Goal: Information Seeking & Learning: Learn about a topic

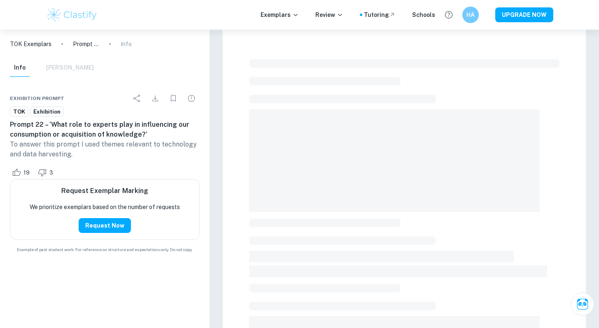
click at [54, 18] on img at bounding box center [72, 15] width 52 height 16
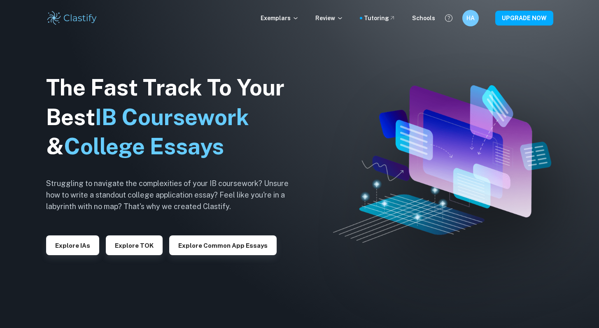
click at [64, 260] on div "The Fast Track To Your Best IB Coursework & College Essays Struggling to naviga…" at bounding box center [173, 163] width 255 height 281
click at [63, 251] on button "Explore IAs" at bounding box center [72, 245] width 53 height 20
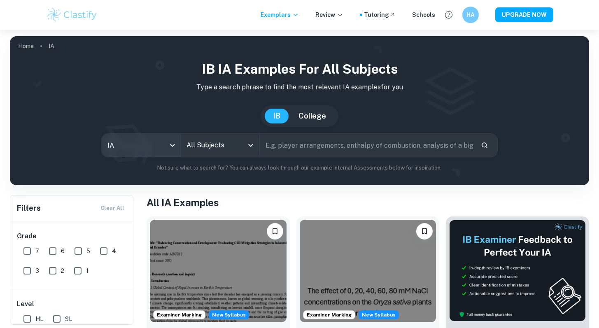
click at [151, 154] on body "We value your privacy We use cookies to enhance your browsing experience, serve…" at bounding box center [299, 194] width 599 height 328
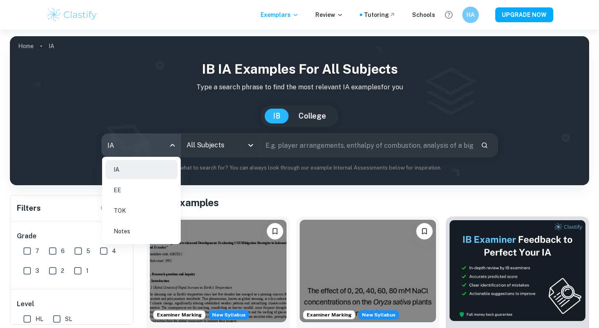
drag, startPoint x: 251, startPoint y: 152, endPoint x: 207, endPoint y: 133, distance: 48.8
click at [251, 151] on div at bounding box center [299, 164] width 599 height 328
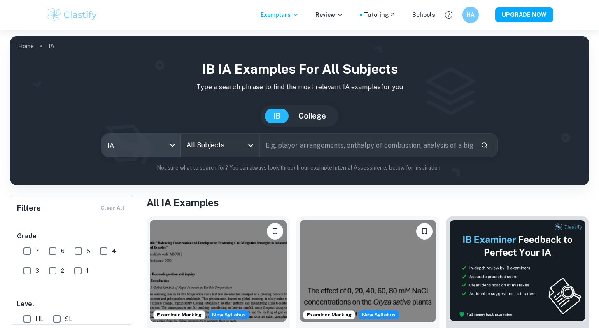
click at [210, 135] on div "All Subjects" at bounding box center [220, 145] width 79 height 23
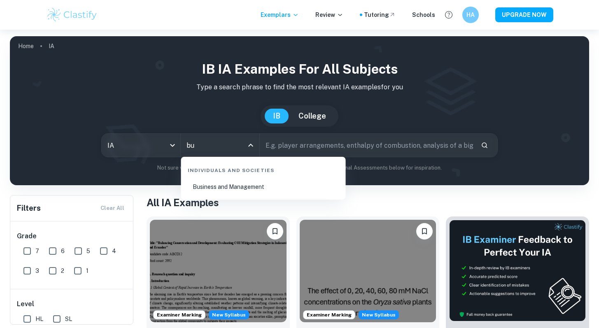
click at [243, 179] on li "Business and Management" at bounding box center [263, 186] width 158 height 19
type input "Business and Management"
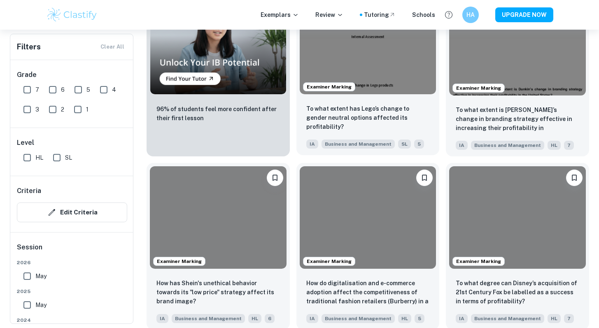
scroll to position [710, 0]
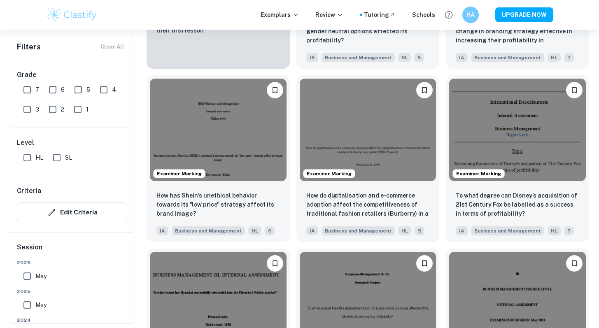
drag, startPoint x: 453, startPoint y: 247, endPoint x: 444, endPoint y: 247, distance: 8.6
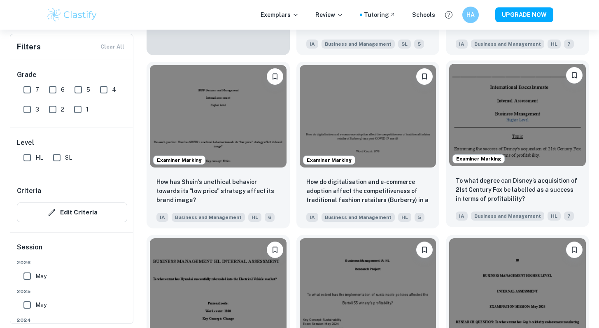
scroll to position [749, 0]
click at [491, 143] on img at bounding box center [517, 114] width 137 height 102
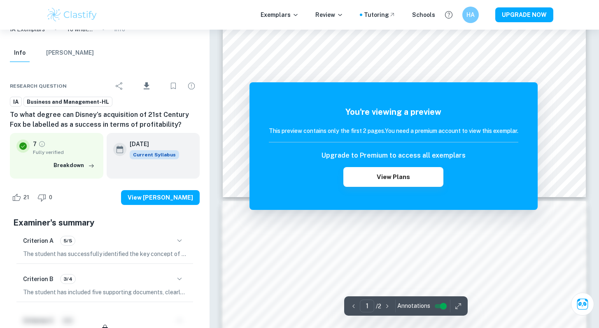
scroll to position [330, 0]
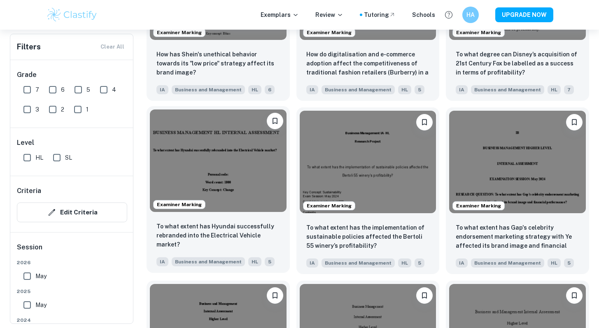
scroll to position [877, 0]
click at [200, 160] on img at bounding box center [218, 160] width 137 height 102
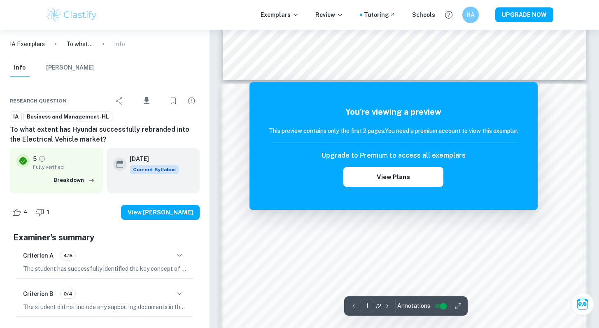
scroll to position [707, 0]
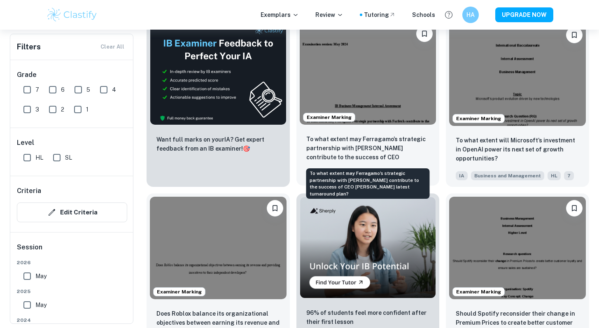
scroll to position [1301, 0]
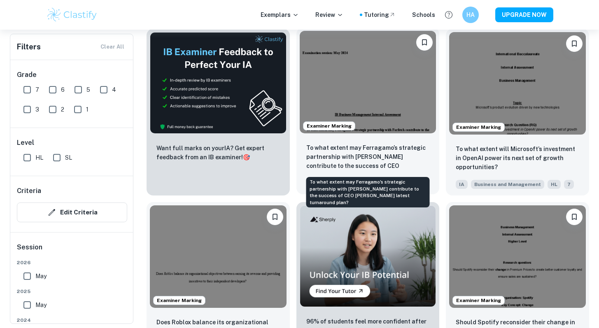
click at [351, 150] on p "To what extent may Ferragamo’s strategic partnership with [PERSON_NAME] contrib…" at bounding box center [367, 157] width 123 height 28
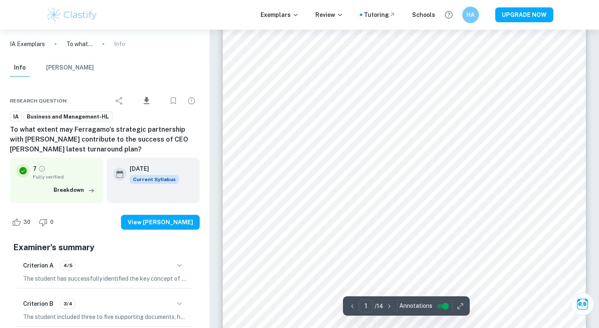
scroll to position [70, 0]
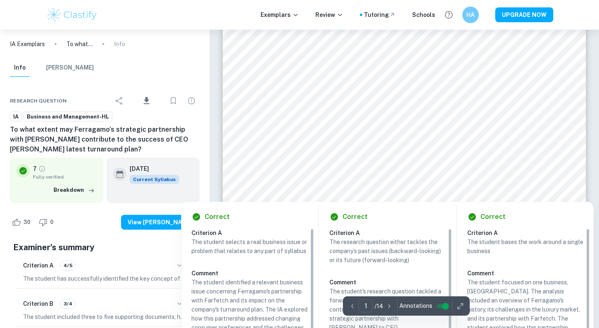
click at [435, 177] on div at bounding box center [404, 183] width 261 height 16
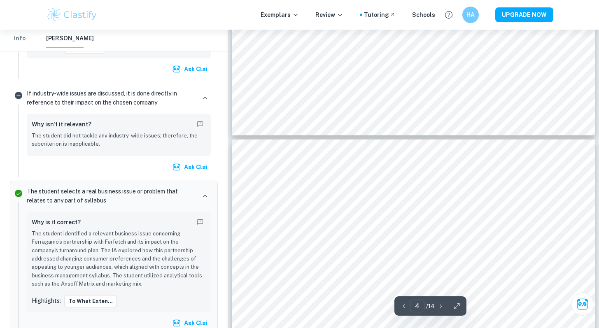
scroll to position [1479, 0]
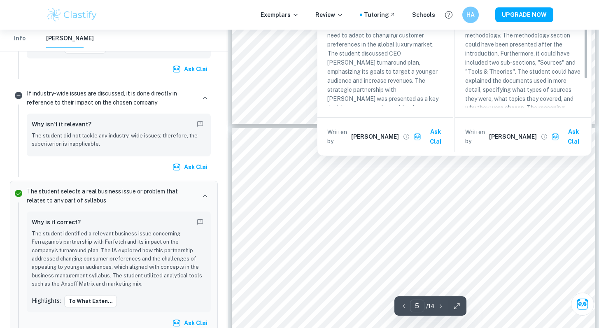
type input "4"
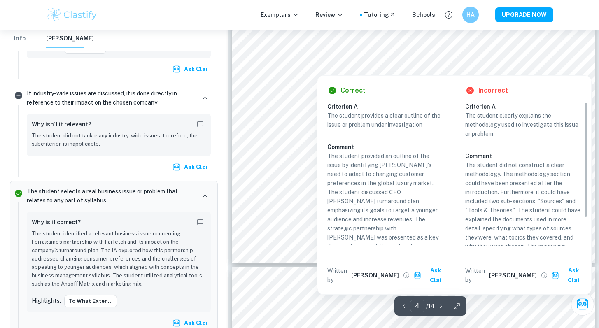
scroll to position [1782, 0]
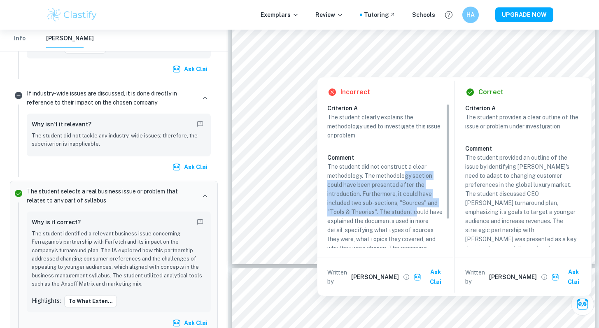
drag, startPoint x: 404, startPoint y: 179, endPoint x: 415, endPoint y: 209, distance: 32.4
click at [415, 209] on p "The student did not construct a clear methodology. The methodology section coul…" at bounding box center [385, 221] width 116 height 118
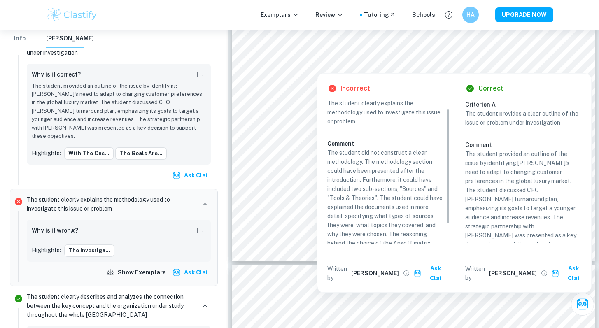
scroll to position [11, 0]
click at [403, 271] on icon "View full profile" at bounding box center [406, 274] width 6 height 6
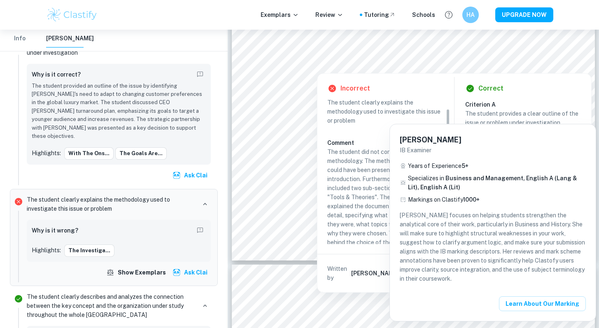
click at [381, 268] on div at bounding box center [299, 164] width 599 height 328
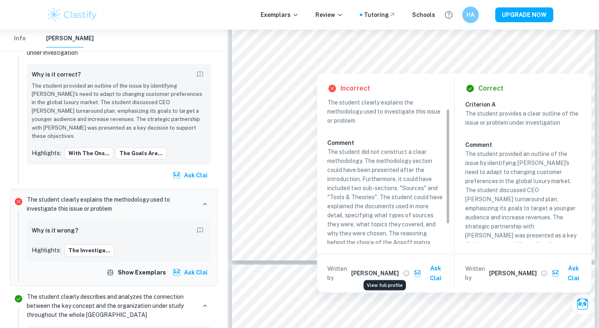
click at [402, 270] on icon "View full profile" at bounding box center [405, 273] width 7 height 7
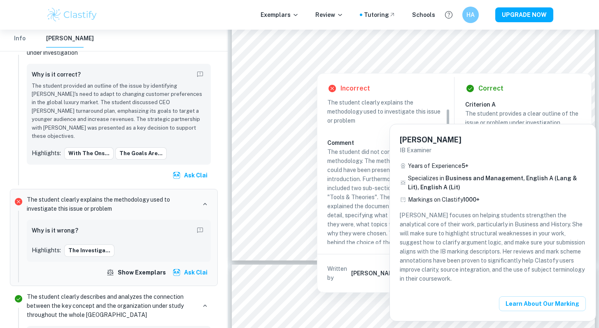
click at [357, 201] on div at bounding box center [299, 164] width 599 height 328
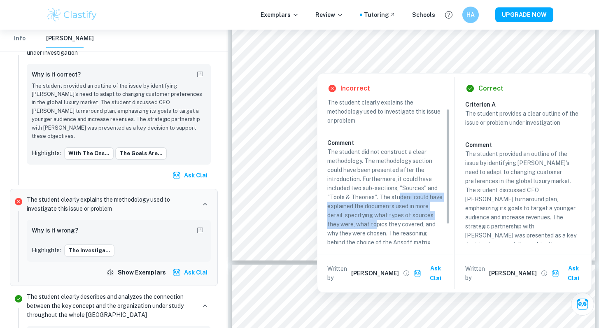
drag, startPoint x: 398, startPoint y: 201, endPoint x: 377, endPoint y: 221, distance: 29.2
click at [377, 221] on p "The student did not construct a clear methodology. The methodology section coul…" at bounding box center [385, 206] width 116 height 118
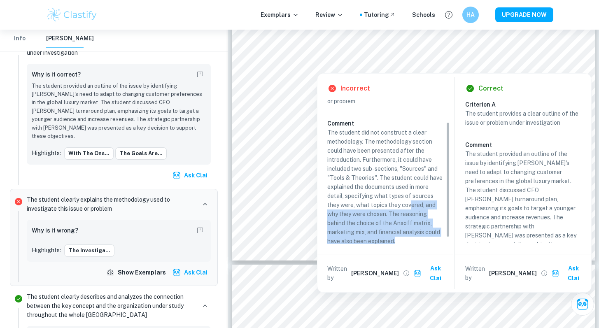
scroll to position [35, 0]
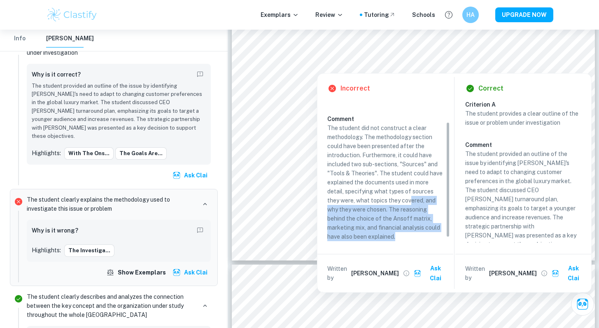
drag, startPoint x: 411, startPoint y: 228, endPoint x: 409, endPoint y: 244, distance: 16.9
click at [409, 244] on div "Incorrect Criterion A The student clearly explains the methodology used to inve…" at bounding box center [385, 183] width 136 height 219
drag, startPoint x: 423, startPoint y: 199, endPoint x: 421, endPoint y: 216, distance: 17.4
click at [421, 216] on p "The student did not construct a clear methodology. The methodology section coul…" at bounding box center [385, 182] width 116 height 118
